Goal: Navigation & Orientation: Find specific page/section

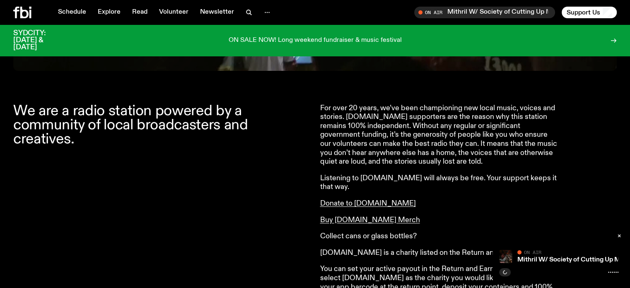
scroll to position [290, 0]
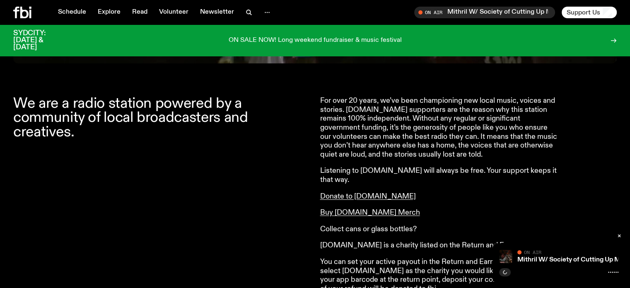
click at [578, 14] on span "Support Us" at bounding box center [584, 12] width 34 height 7
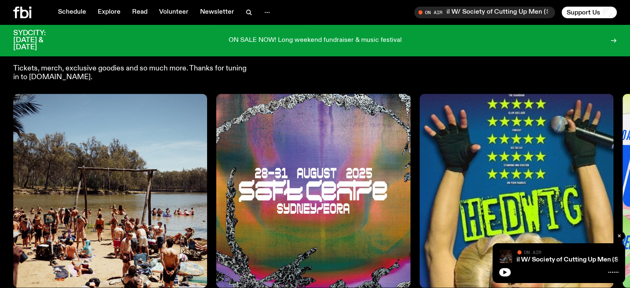
scroll to position [1292, 0]
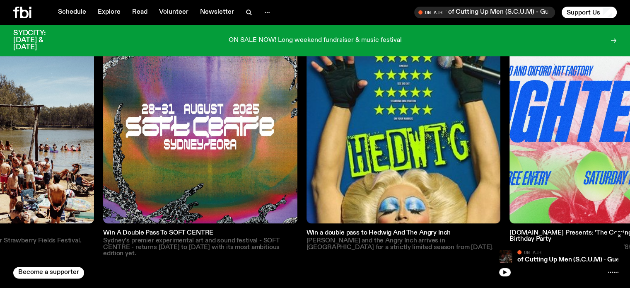
drag, startPoint x: 91, startPoint y: 118, endPoint x: 17, endPoint y: 135, distance: 75.7
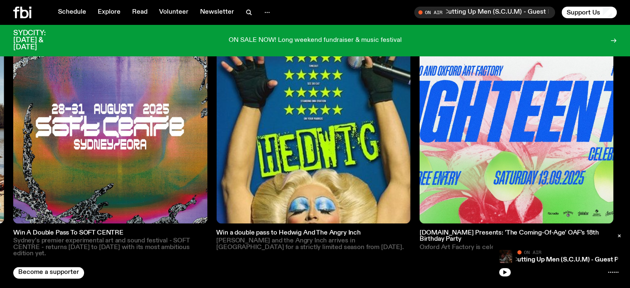
click at [519, 132] on img at bounding box center [517, 126] width 194 height 194
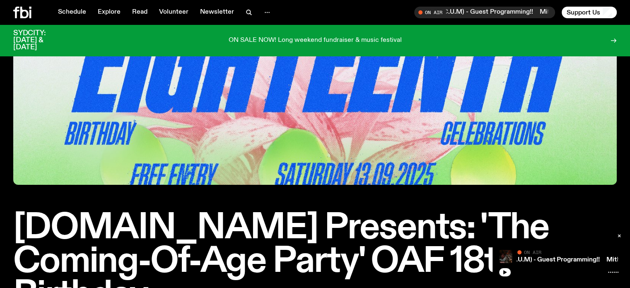
scroll to position [36, 0]
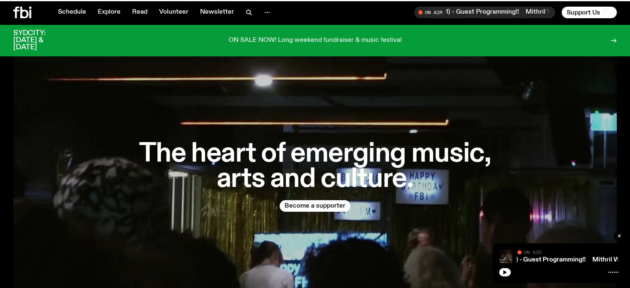
scroll to position [1292, 0]
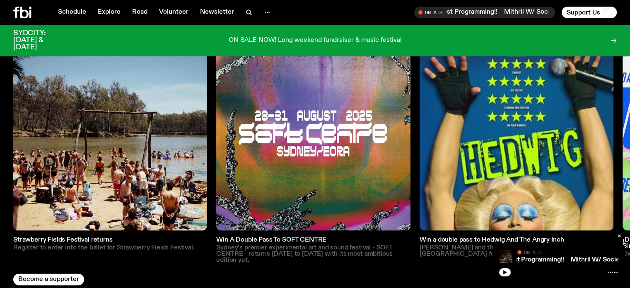
scroll to position [1285, 0]
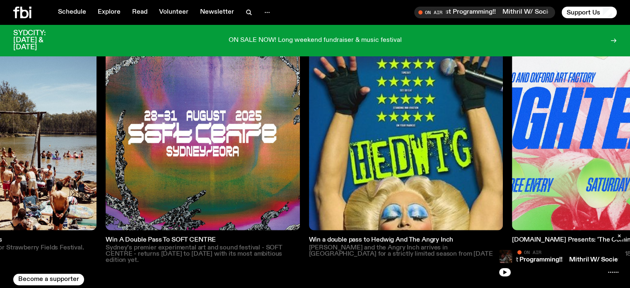
drag, startPoint x: 390, startPoint y: 162, endPoint x: 258, endPoint y: 166, distance: 132.2
click at [309, 166] on img at bounding box center [406, 133] width 194 height 194
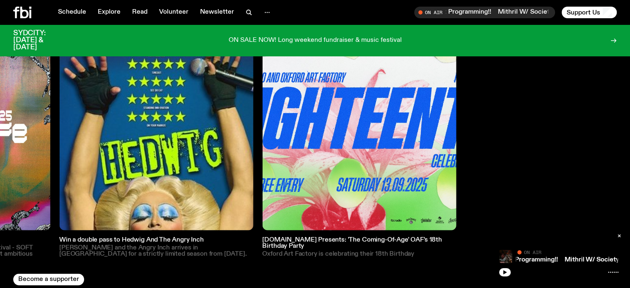
drag, startPoint x: 442, startPoint y: 159, endPoint x: 189, endPoint y: 172, distance: 252.6
click at [191, 172] on div "Strawberry Fields Festival returns Register to enter into the ballet for Strawb…" at bounding box center [315, 149] width 604 height 227
